Goal: Transaction & Acquisition: Purchase product/service

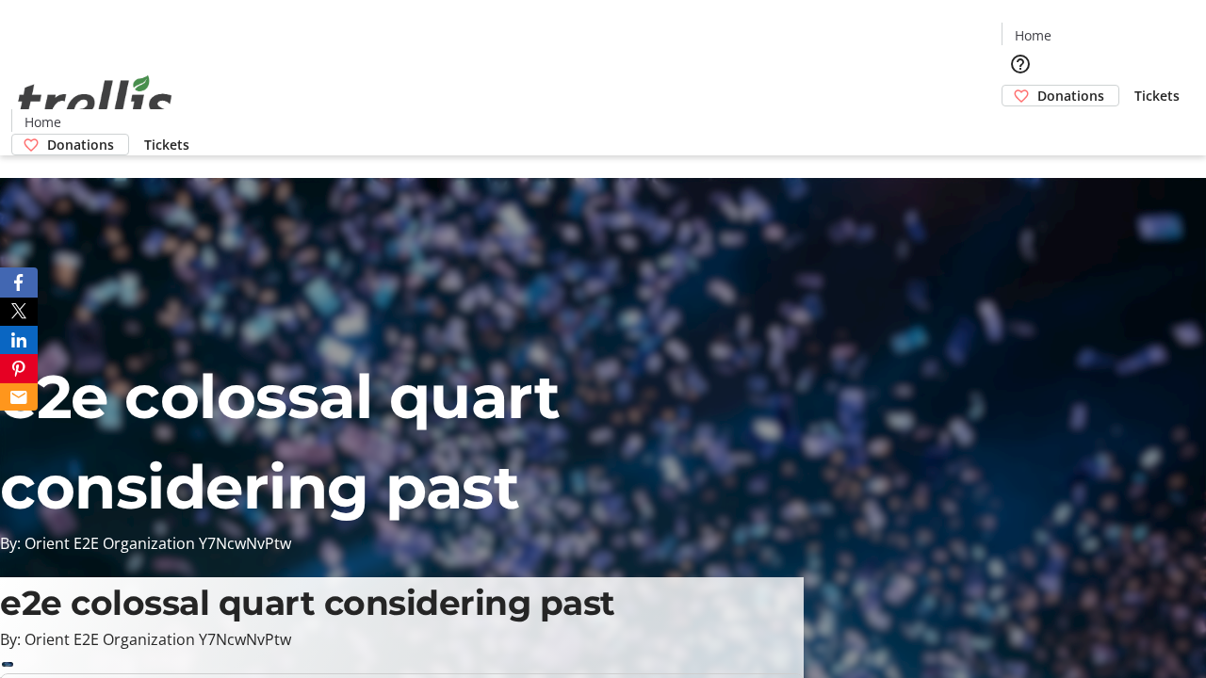
click at [1037, 86] on span "Donations" at bounding box center [1070, 96] width 67 height 20
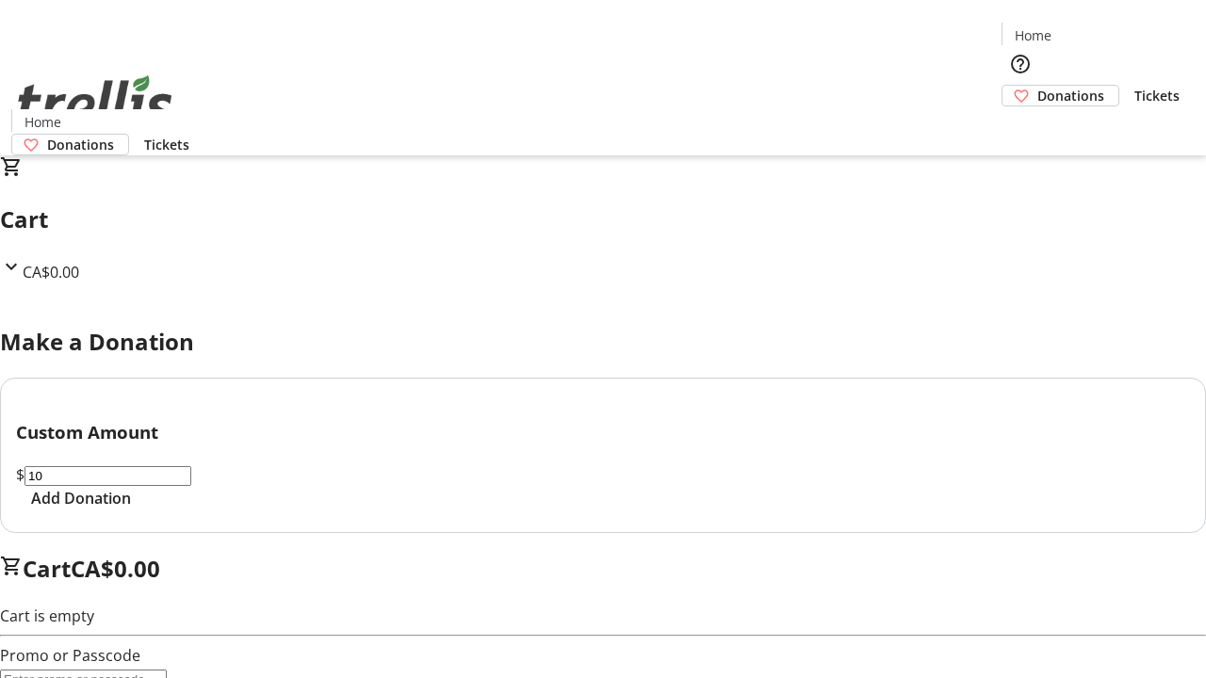
click at [131, 510] on span "Add Donation" at bounding box center [81, 498] width 100 height 23
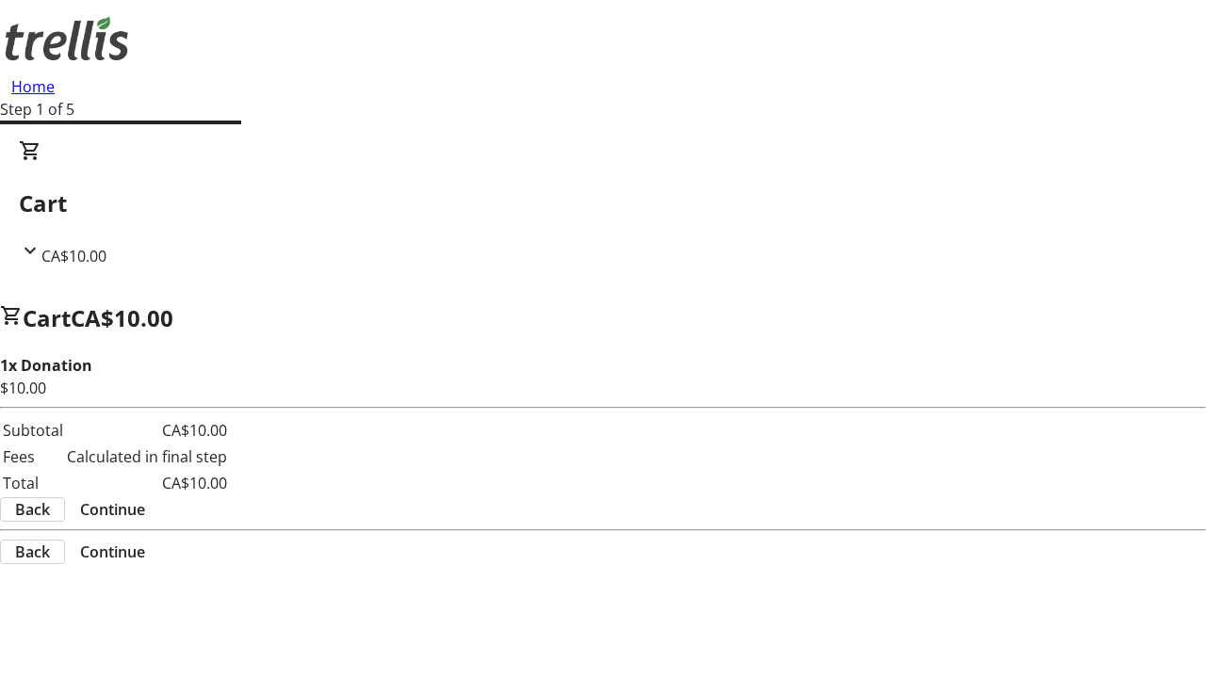
select select "CA"
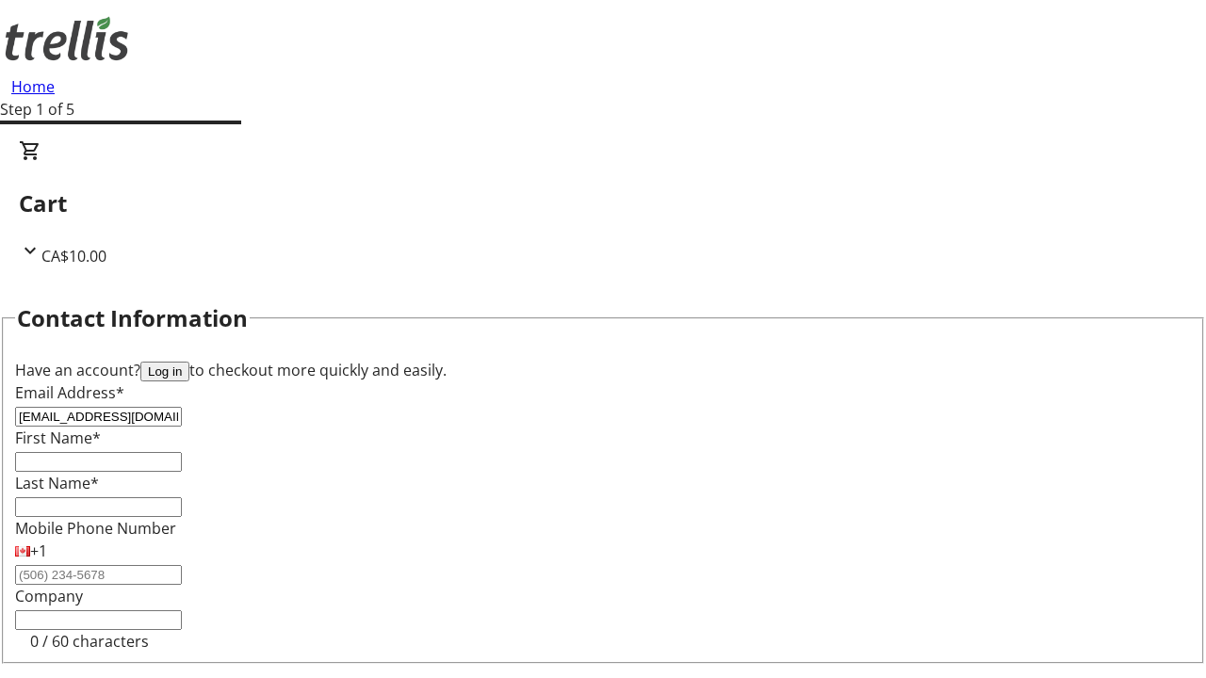
type input "[EMAIL_ADDRESS][DOMAIN_NAME]"
type input "[PERSON_NAME]"
type input "[STREET_ADDRESS][PERSON_NAME]"
type input "Kelowna"
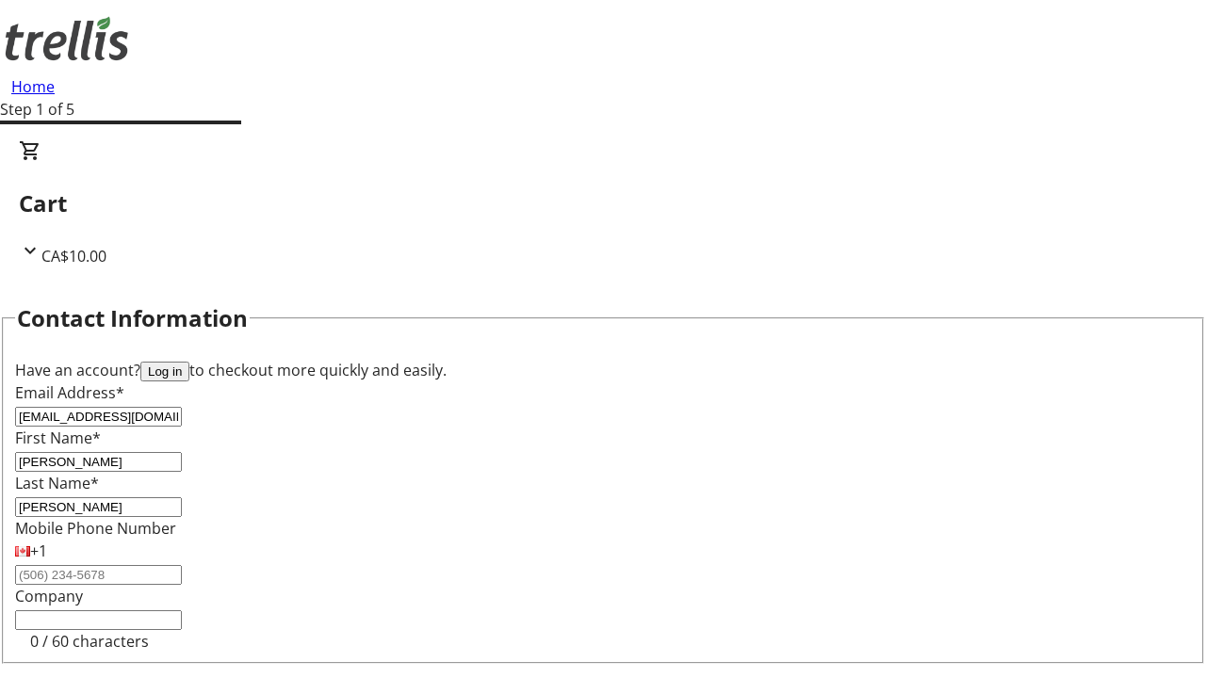
select select "BC"
type input "Kelowna"
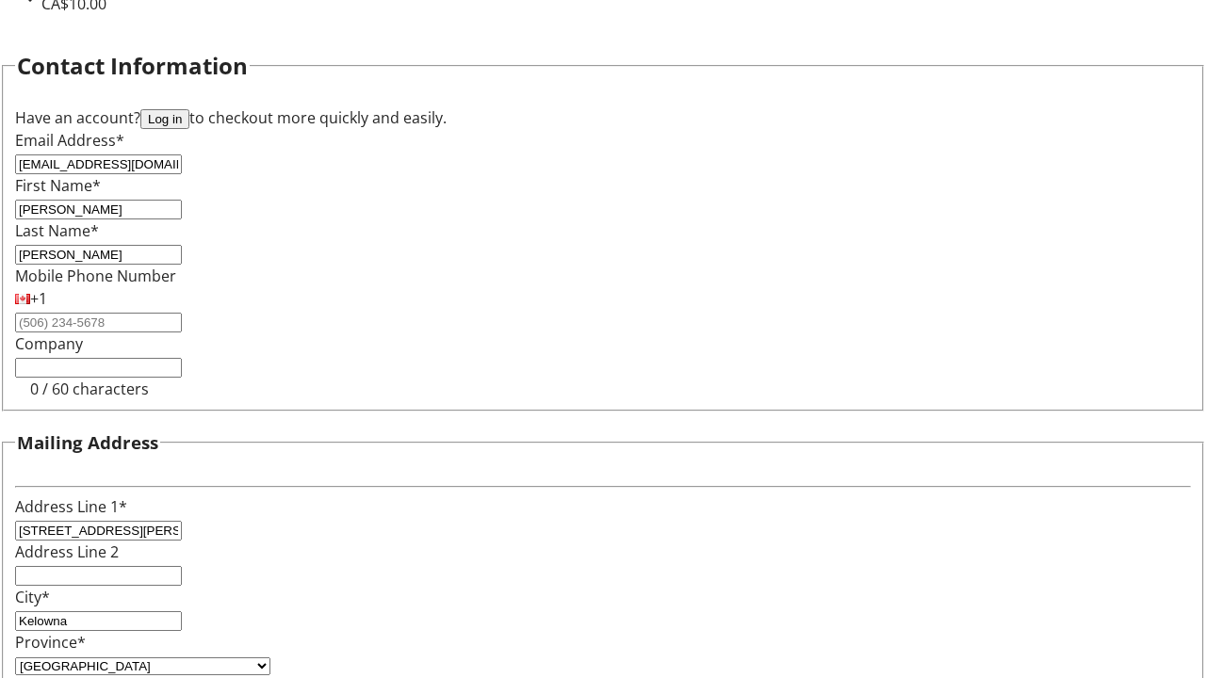
type input "V1Y 0C2"
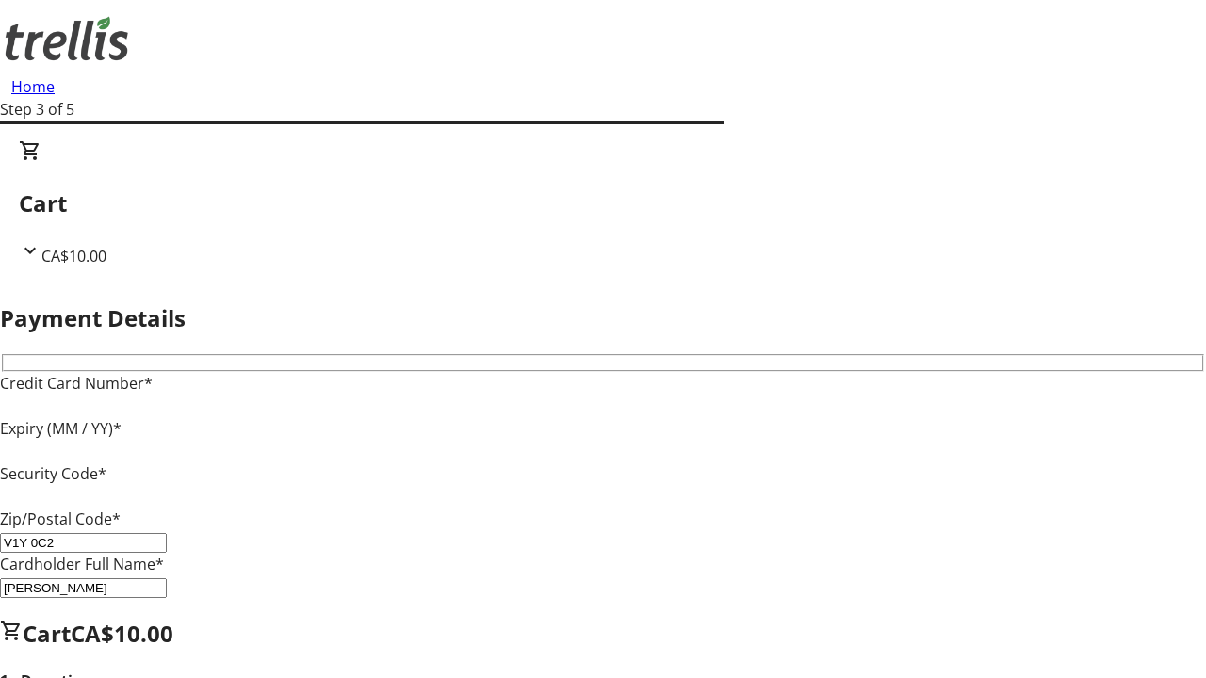
type input "V1Y 0C2"
